Goal: Find specific page/section

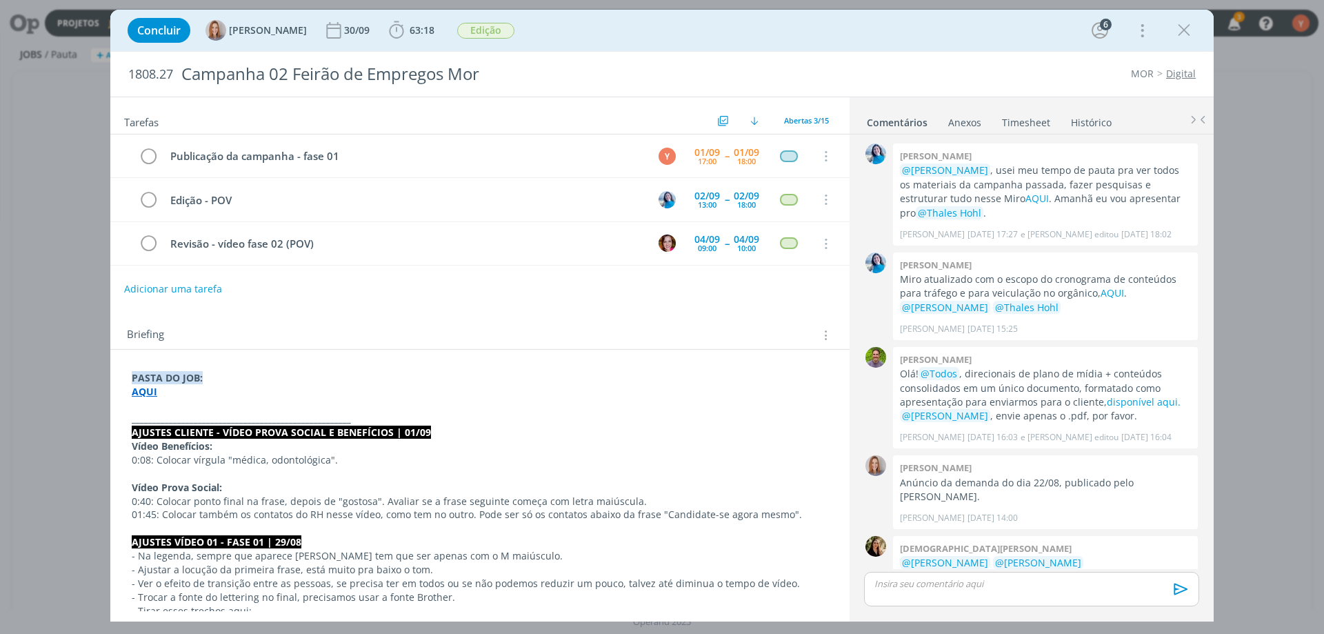
scroll to position [719, 0]
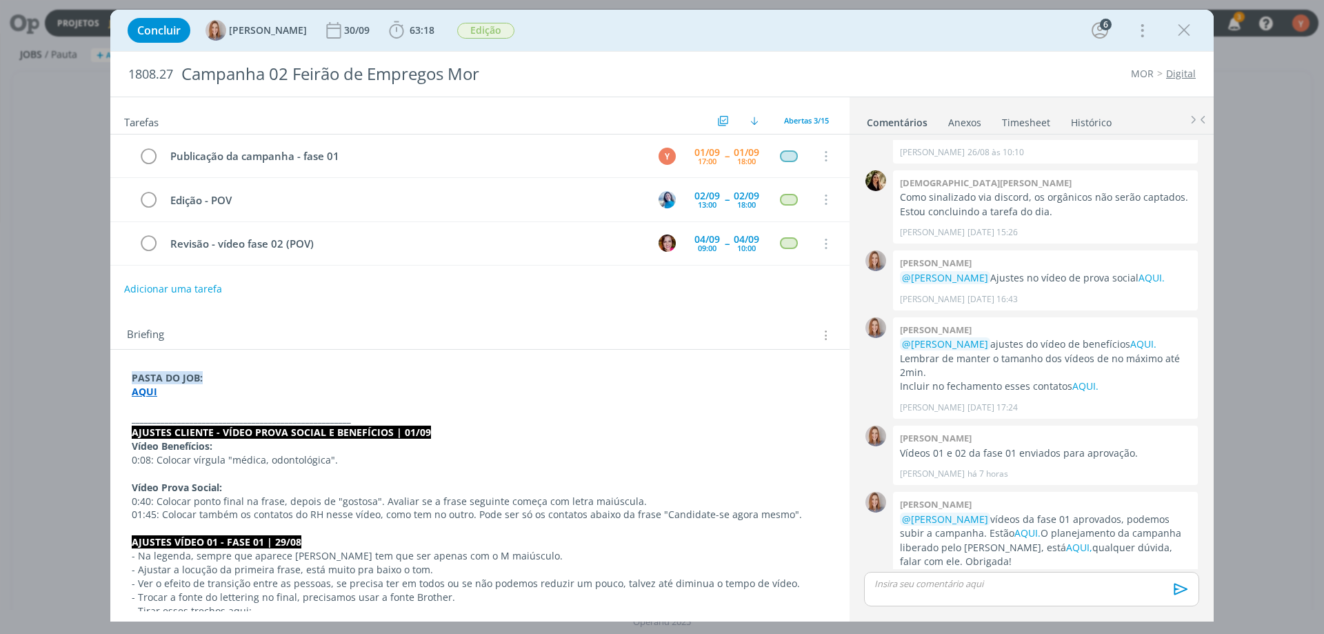
click at [304, 465] on p "0:08: Colocar vírgula "médica, odontológica"." at bounding box center [480, 460] width 697 height 14
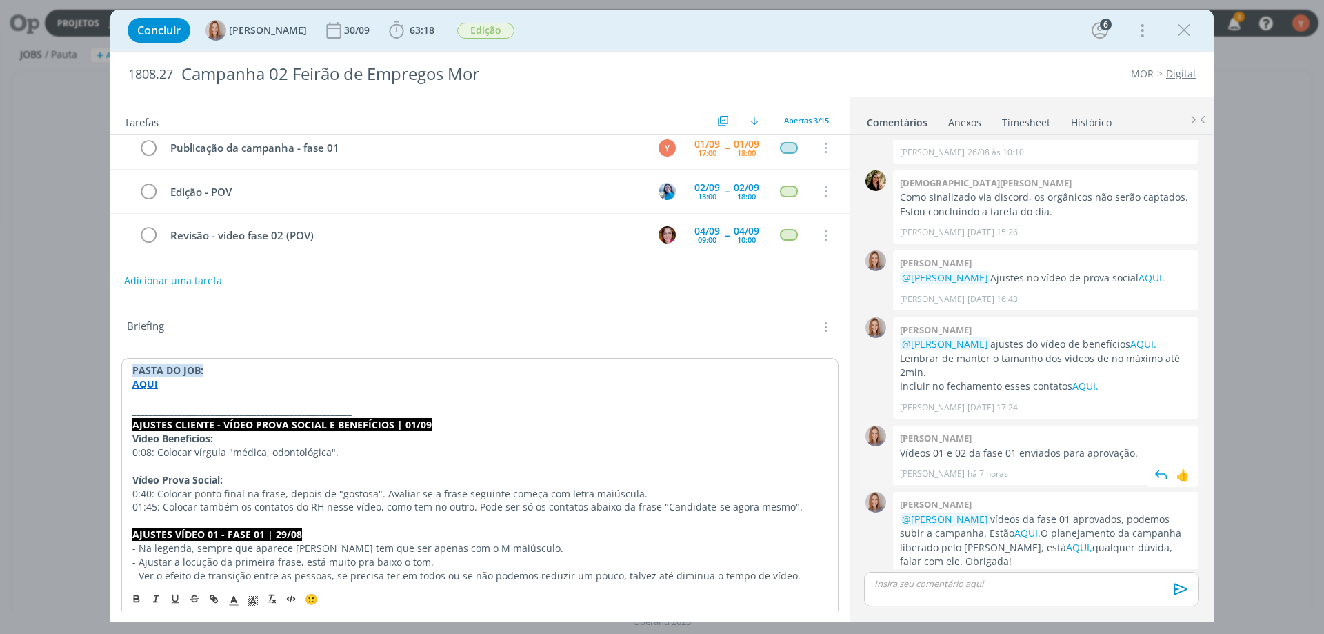
scroll to position [0, 0]
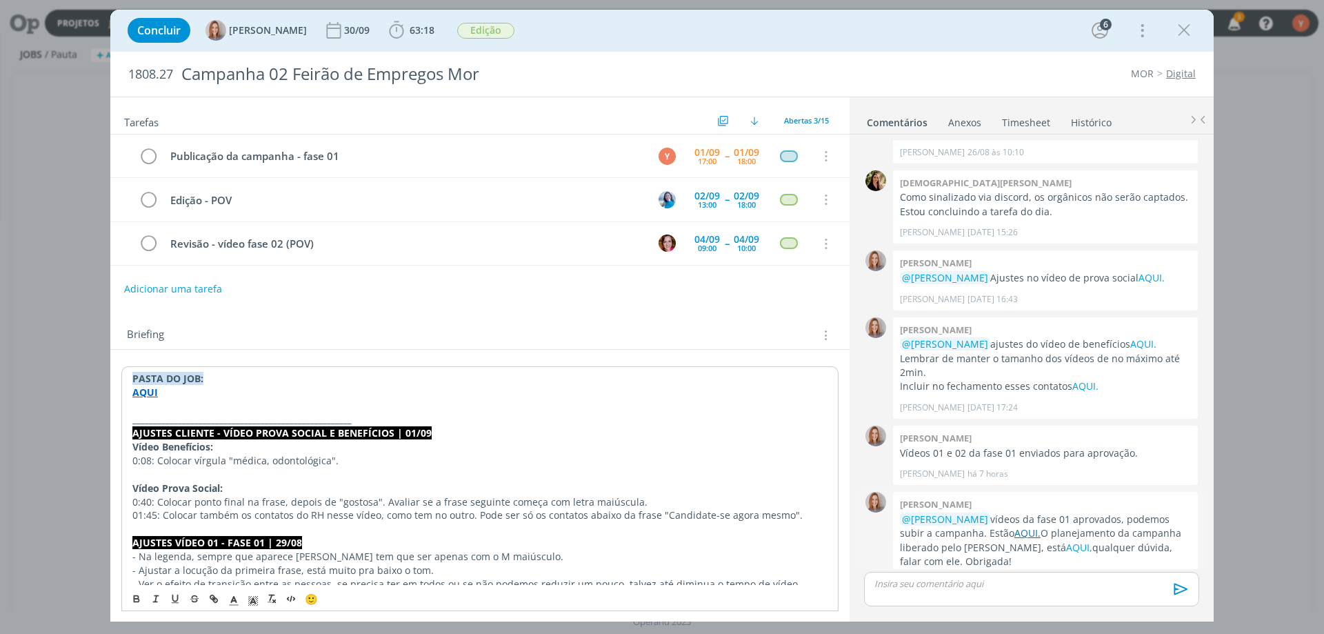
click at [1015, 526] on link "AQUI." at bounding box center [1028, 532] width 26 height 13
click at [1066, 541] on link "AQUI," at bounding box center [1079, 547] width 26 height 13
click at [1180, 27] on icon "dialog" at bounding box center [1184, 30] width 21 height 21
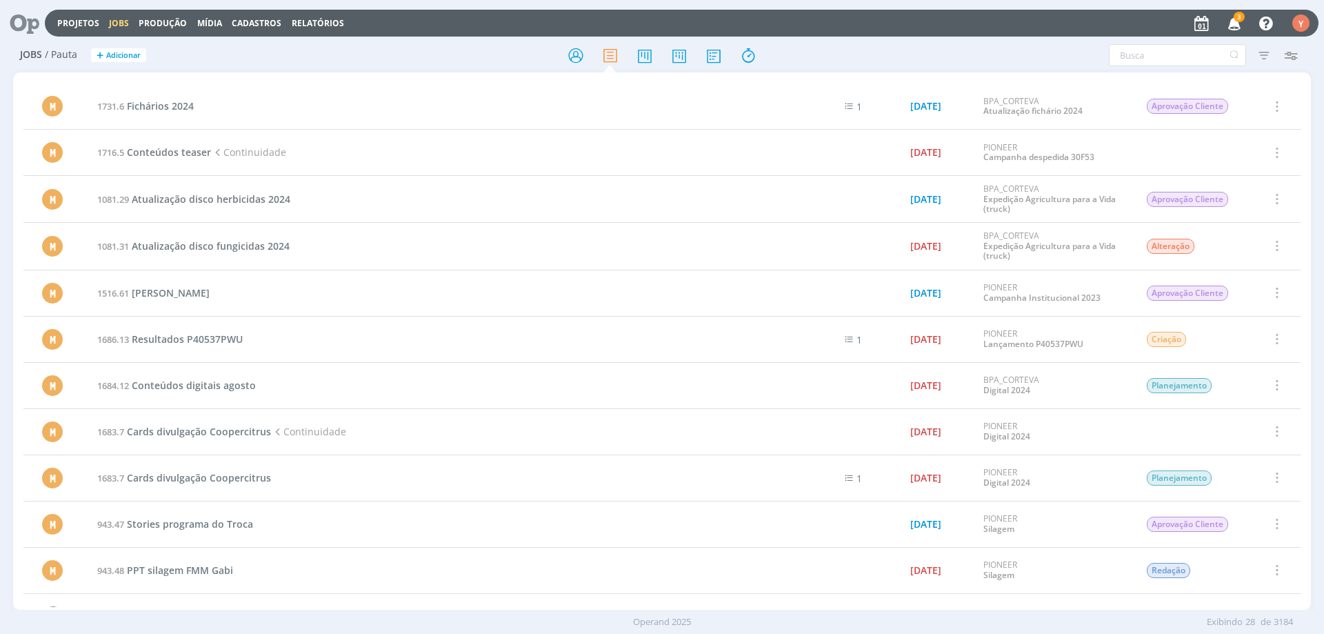
click at [110, 17] on link "Jobs" at bounding box center [119, 23] width 20 height 12
